Goal: Information Seeking & Learning: Learn about a topic

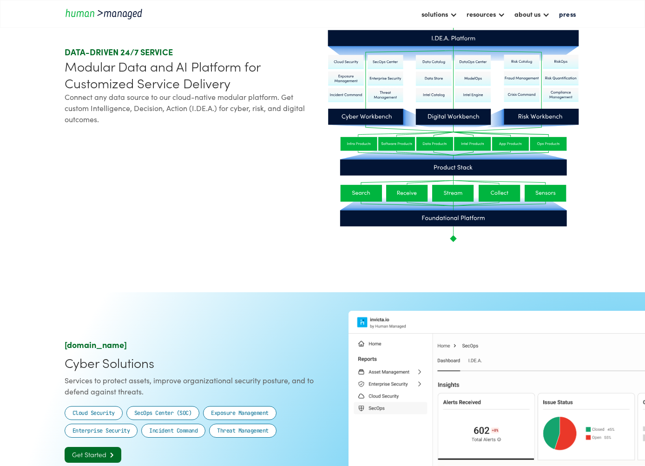
scroll to position [186, 0]
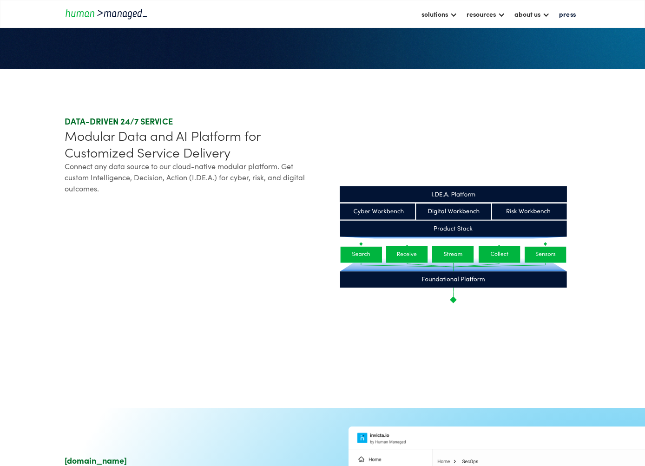
click at [491, 275] on icon at bounding box center [453, 279] width 227 height 16
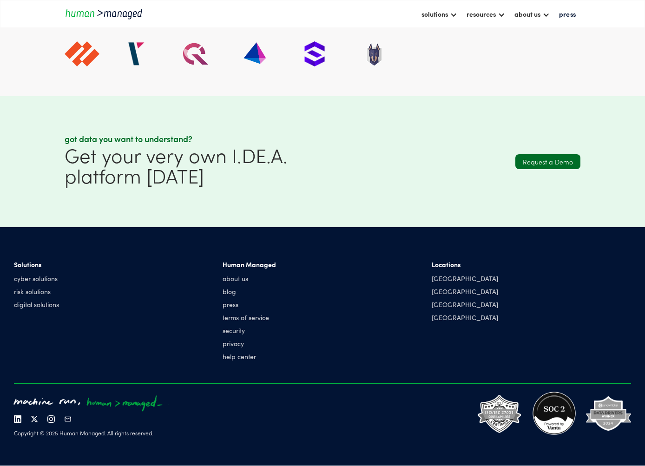
scroll to position [2472, 0]
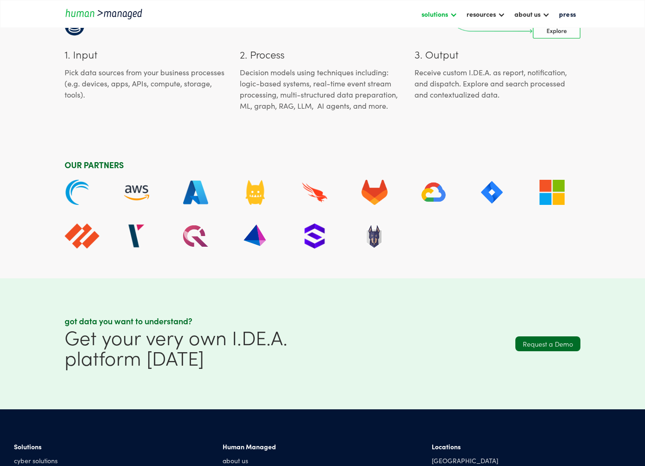
click at [442, 10] on div "solutions" at bounding box center [434, 13] width 26 height 11
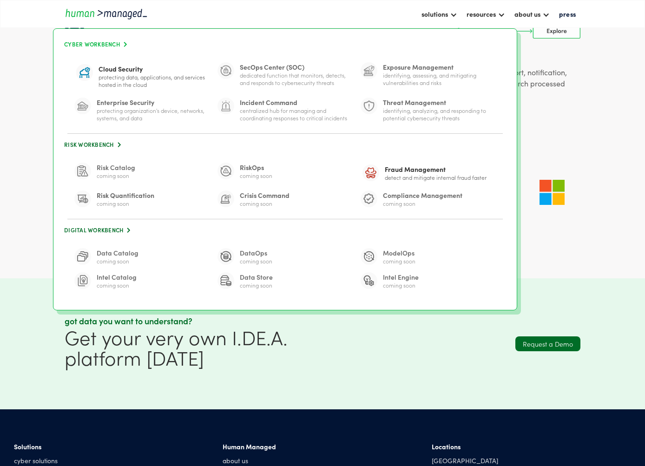
click at [94, 39] on link "Cyber Workbench " at bounding box center [285, 44] width 445 height 13
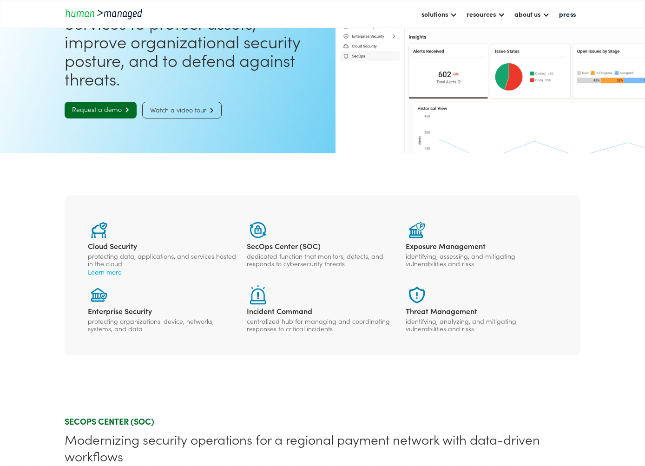
scroll to position [186, 0]
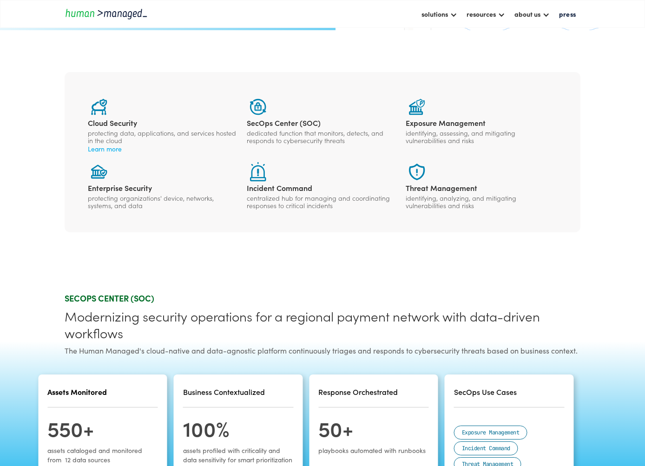
click at [303, 205] on div "centralized hub for managing and coordinating responses to critical incidents" at bounding box center [322, 201] width 151 height 15
click at [275, 132] on div "dedicated function that monitors, detects, and responds to cybersecurity threats" at bounding box center [322, 136] width 151 height 15
click at [482, 130] on div "identifying, assessing, and mitigating vulnerabilities and risks" at bounding box center [480, 136] width 151 height 15
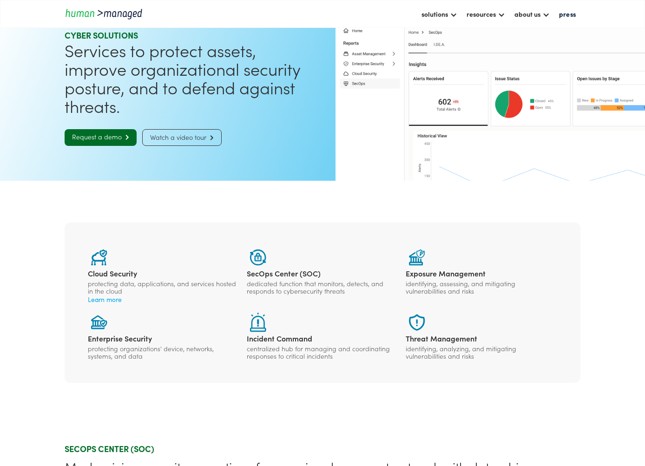
scroll to position [0, 0]
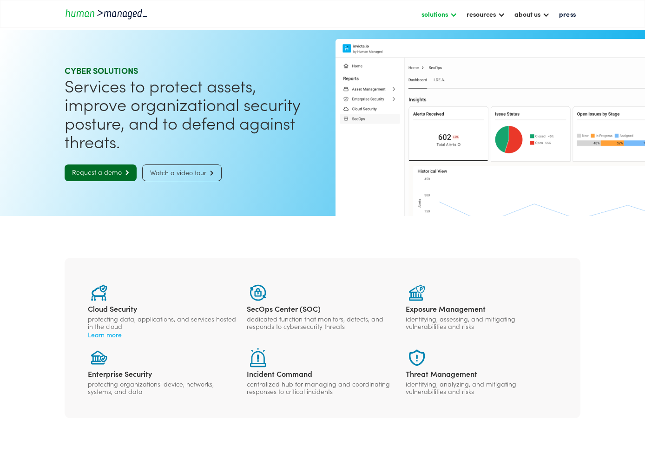
click at [441, 16] on div "solutions" at bounding box center [434, 13] width 26 height 11
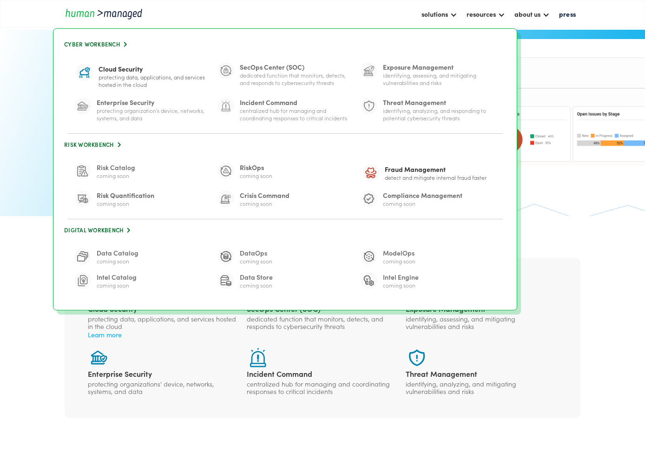
click at [593, 230] on section "Cloud Security protecting data, applications, and services hosted in the cloud …" at bounding box center [322, 338] width 645 height 244
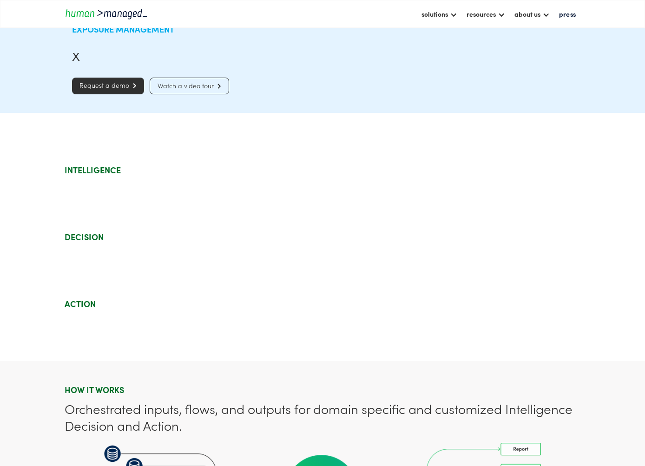
scroll to position [46, 0]
